Goal: Transaction & Acquisition: Purchase product/service

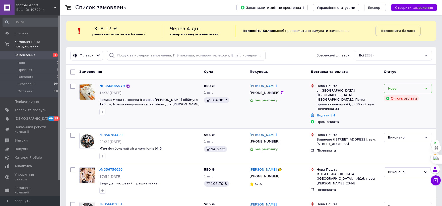
click at [428, 89] on div "Нове" at bounding box center [408, 89] width 48 height 10
click at [393, 100] on li "Прийнято" at bounding box center [408, 98] width 48 height 9
click at [394, 29] on b "Поповнити баланс" at bounding box center [398, 31] width 35 height 4
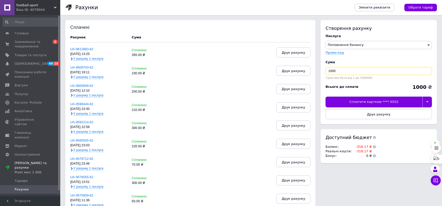
drag, startPoint x: 337, startPoint y: 70, endPoint x: 323, endPoint y: 72, distance: 14.9
click at [323, 72] on div "Створення рахунку Послуга Поповнення балансу Premium-дизайн Промо-код Cума 1000…" at bounding box center [379, 72] width 116 height 104
type input "350"
click at [358, 104] on div "Сплатити карткою **** 0552" at bounding box center [374, 102] width 97 height 11
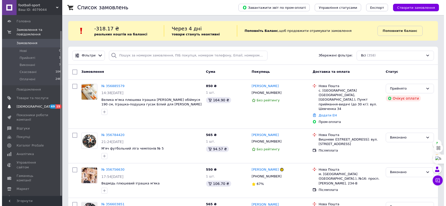
scroll to position [17, 0]
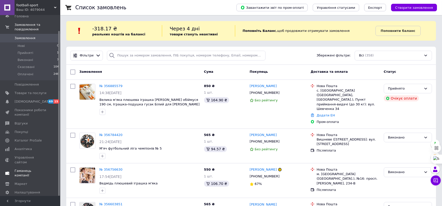
click at [37, 169] on span "Гаманець компанії" at bounding box center [31, 173] width 32 height 9
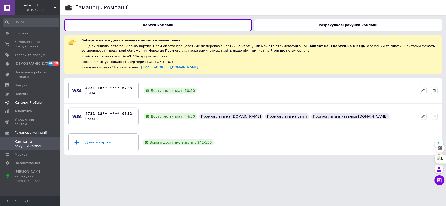
click at [31, 100] on span "Каталог ProSale" at bounding box center [28, 102] width 27 height 5
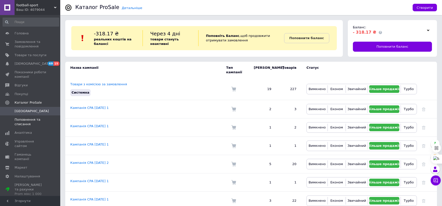
click at [33, 118] on span "Поповнення та списання" at bounding box center [31, 121] width 32 height 9
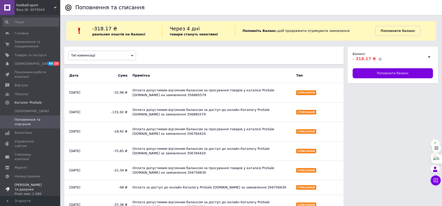
click at [30, 183] on span "Тарифи та рахунки Prom мікс 1 000" at bounding box center [31, 190] width 32 height 14
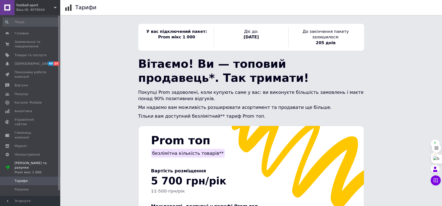
click at [23, 179] on span "Тарифи" at bounding box center [21, 181] width 13 height 5
click at [21, 187] on span "Рахунки" at bounding box center [22, 189] width 14 height 5
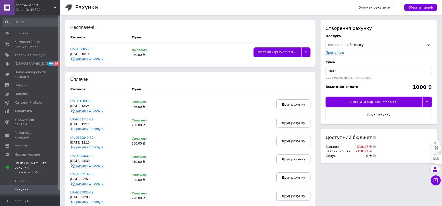
click at [307, 52] on div at bounding box center [305, 52] width 9 height 10
click at [229, 44] on div "Несплачені Рахунок Cума UA-9630856-62 12.08.25, 15:16 У рахунку 1 послуга До сп…" at bounding box center [190, 43] width 240 height 36
click at [275, 51] on div "Сплатити карткою **** 0552" at bounding box center [278, 52] width 48 height 10
